Goal: Navigation & Orientation: Find specific page/section

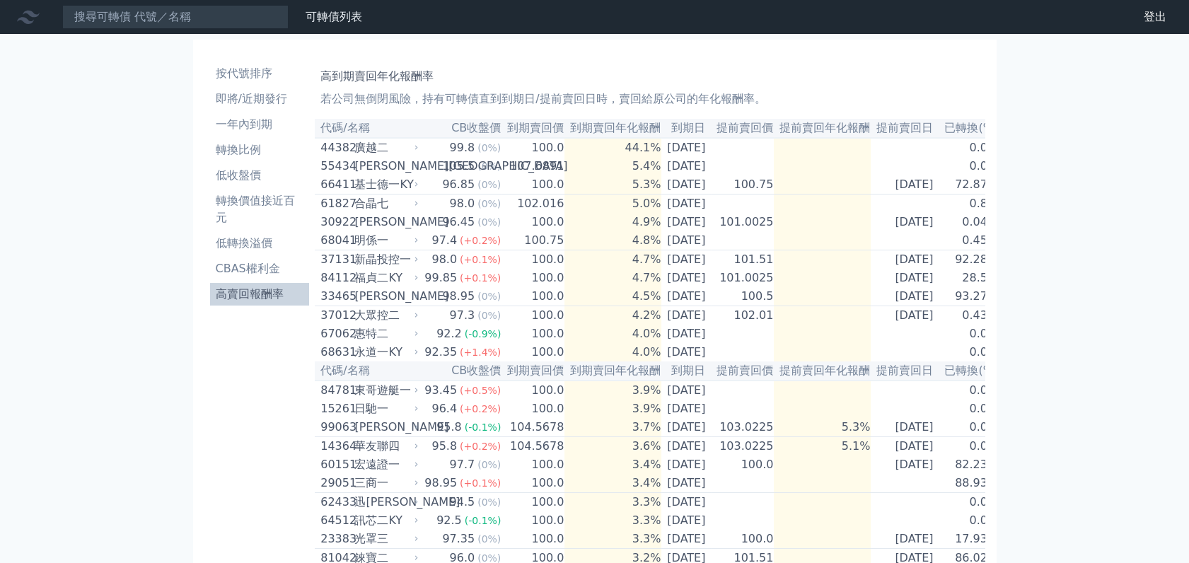
click at [267, 102] on li "即將/近期發行" at bounding box center [260, 99] width 100 height 17
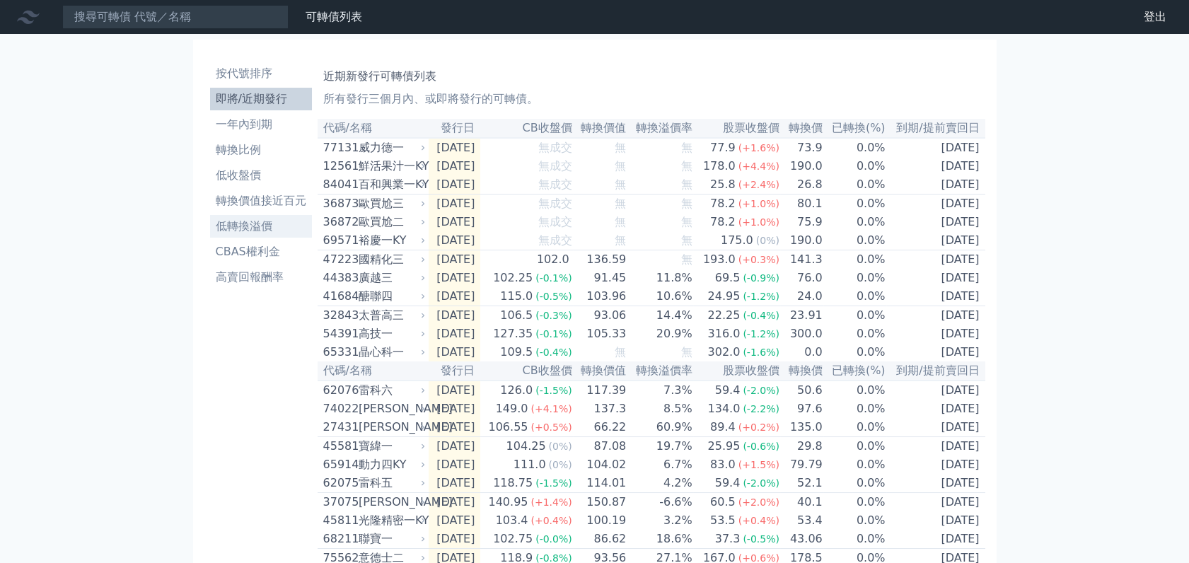
click at [244, 231] on li "低轉換溢價" at bounding box center [261, 226] width 102 height 17
